Goal: Task Accomplishment & Management: Use online tool/utility

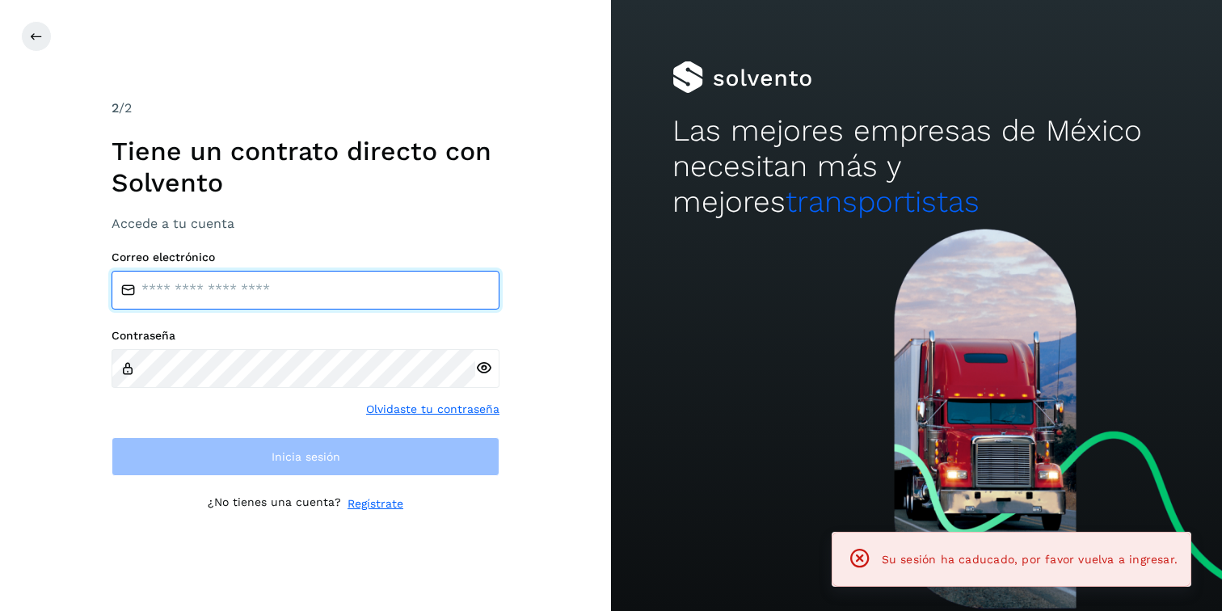
click at [288, 295] on input "email" at bounding box center [305, 290] width 388 height 39
type input "**********"
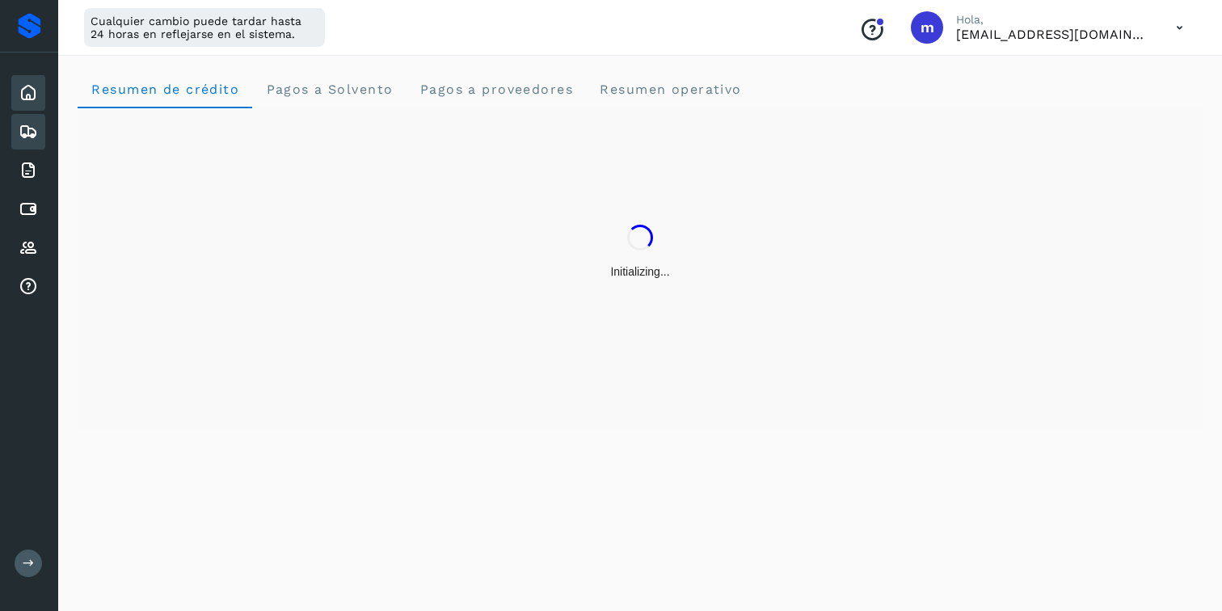
click at [28, 141] on icon at bounding box center [28, 131] width 19 height 19
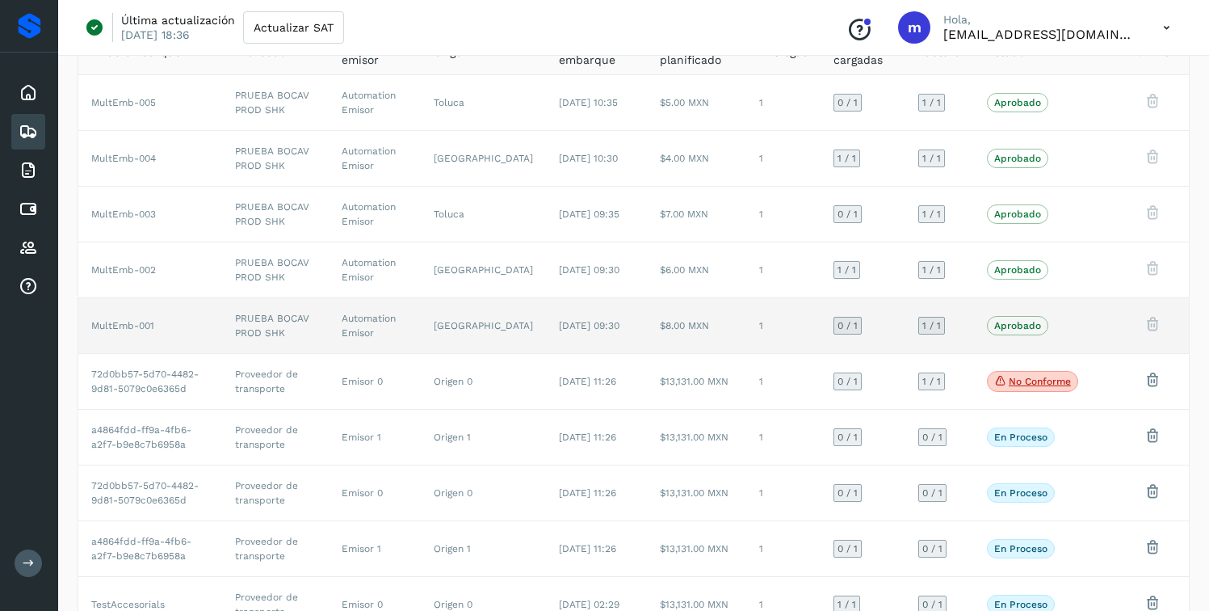
scroll to position [215, 0]
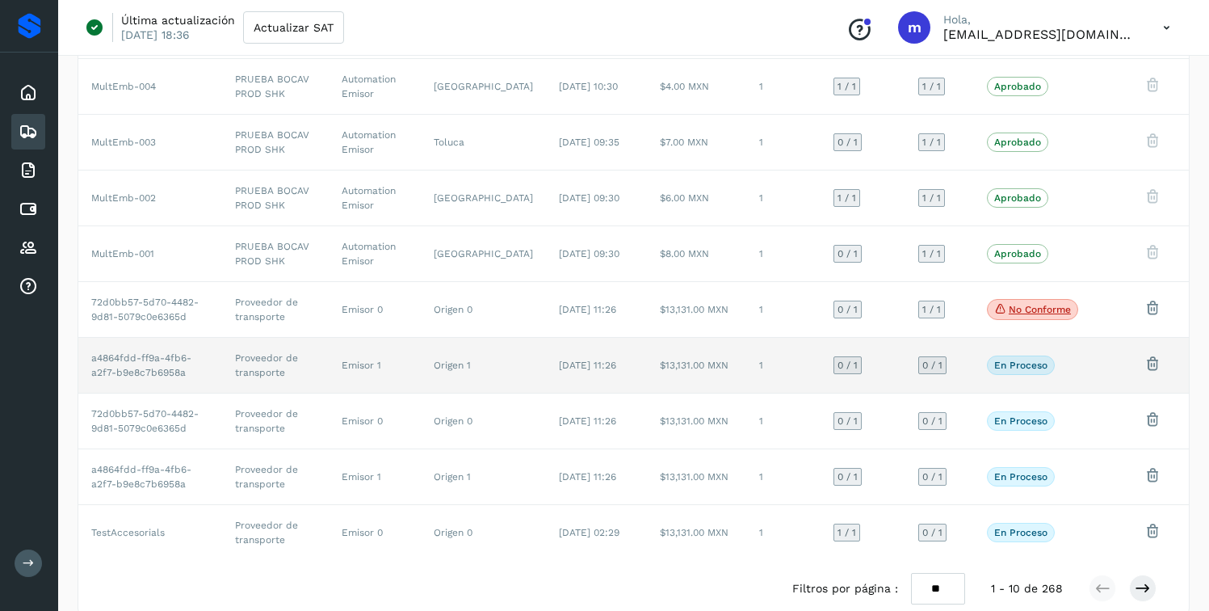
click at [790, 368] on td "1" at bounding box center [783, 366] width 74 height 56
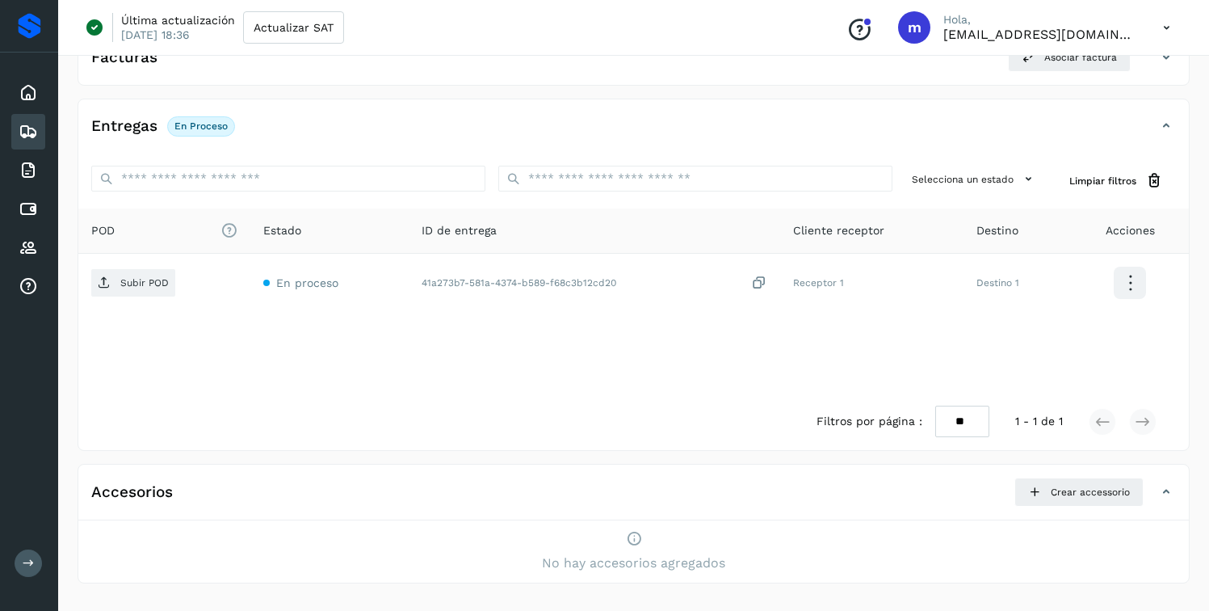
scroll to position [258, 0]
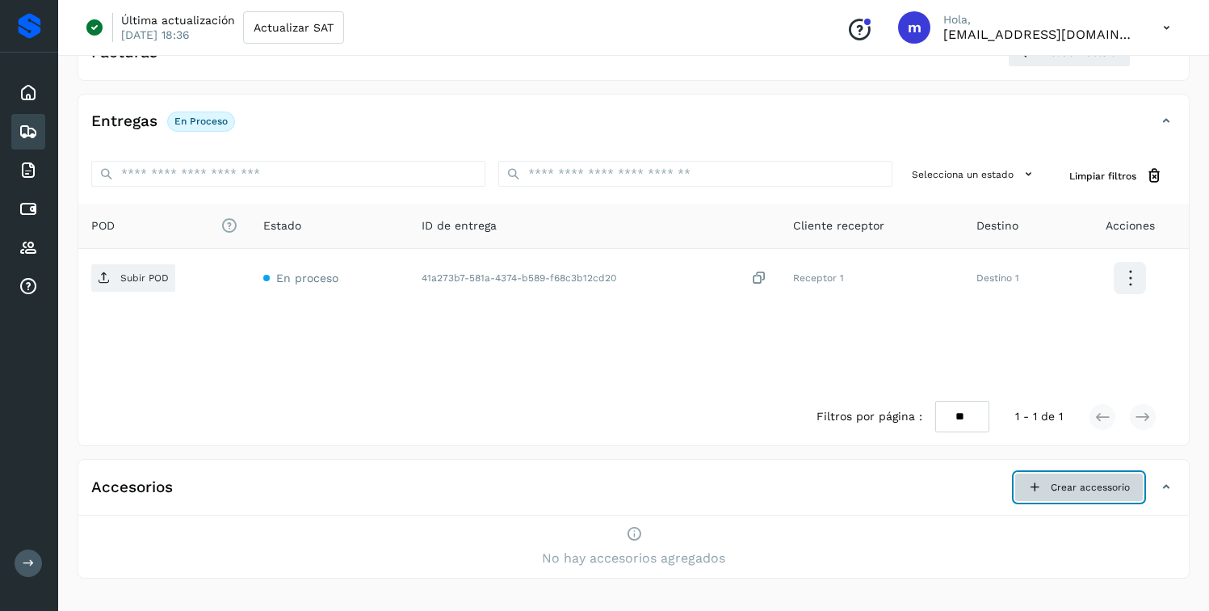
click at [1048, 484] on button "Crear accessorio" at bounding box center [1079, 487] width 129 height 29
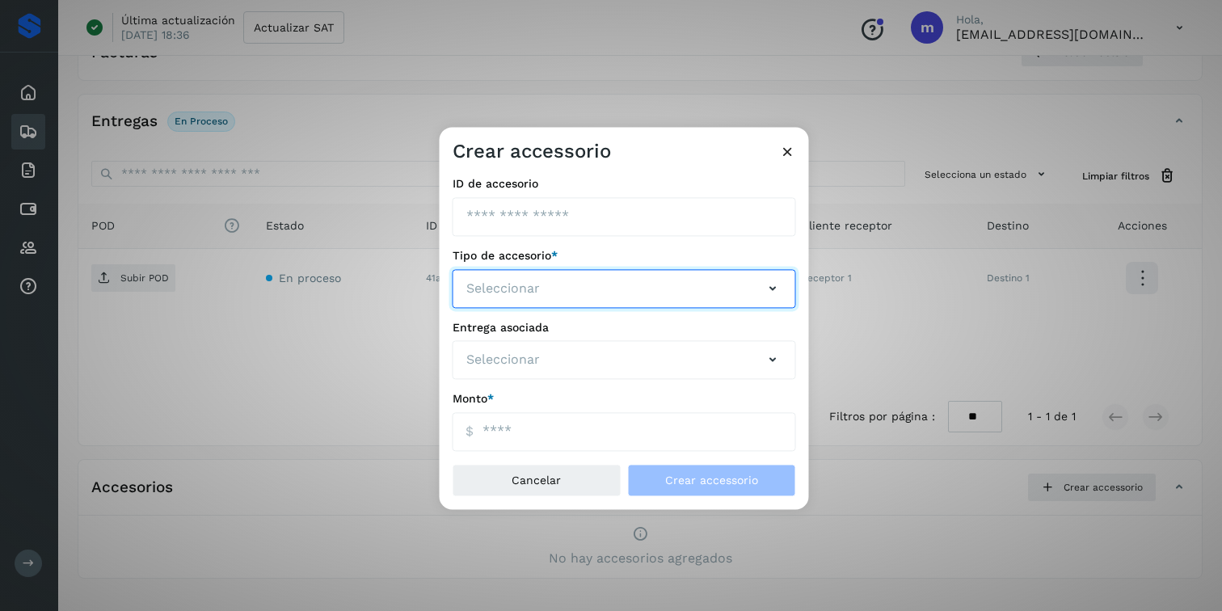
click at [586, 284] on button "Seleccionar" at bounding box center [623, 288] width 343 height 39
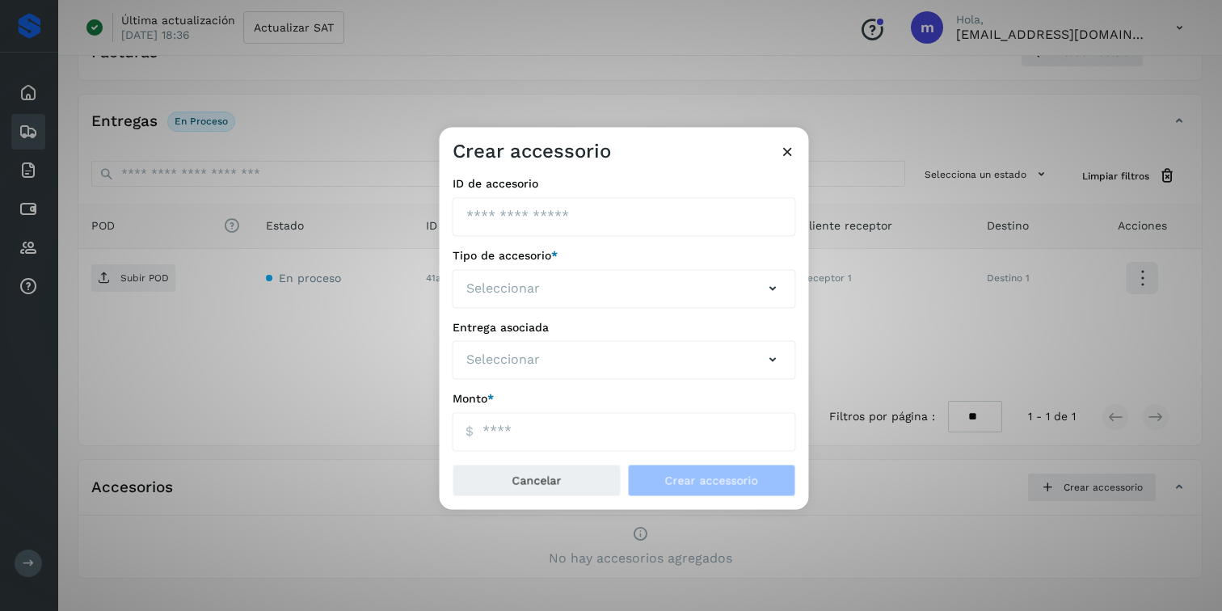
click at [785, 149] on icon at bounding box center [787, 151] width 17 height 17
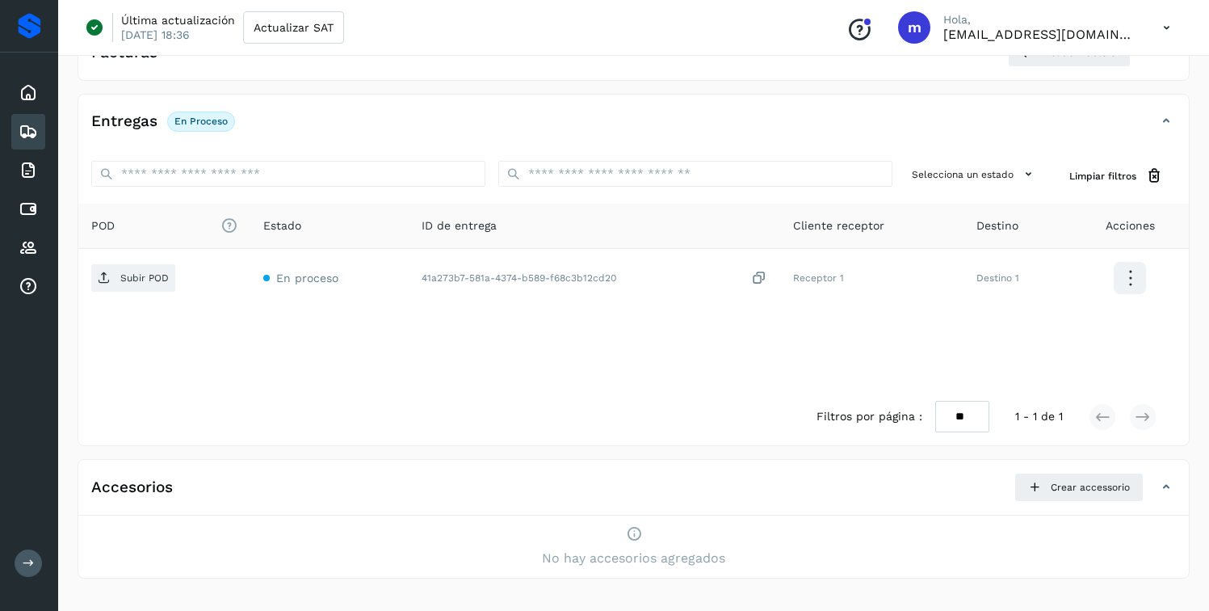
click at [1162, 26] on icon at bounding box center [1166, 27] width 33 height 33
click at [1082, 109] on div "Cerrar sesión" at bounding box center [1086, 104] width 192 height 31
